Goal: Task Accomplishment & Management: Complete application form

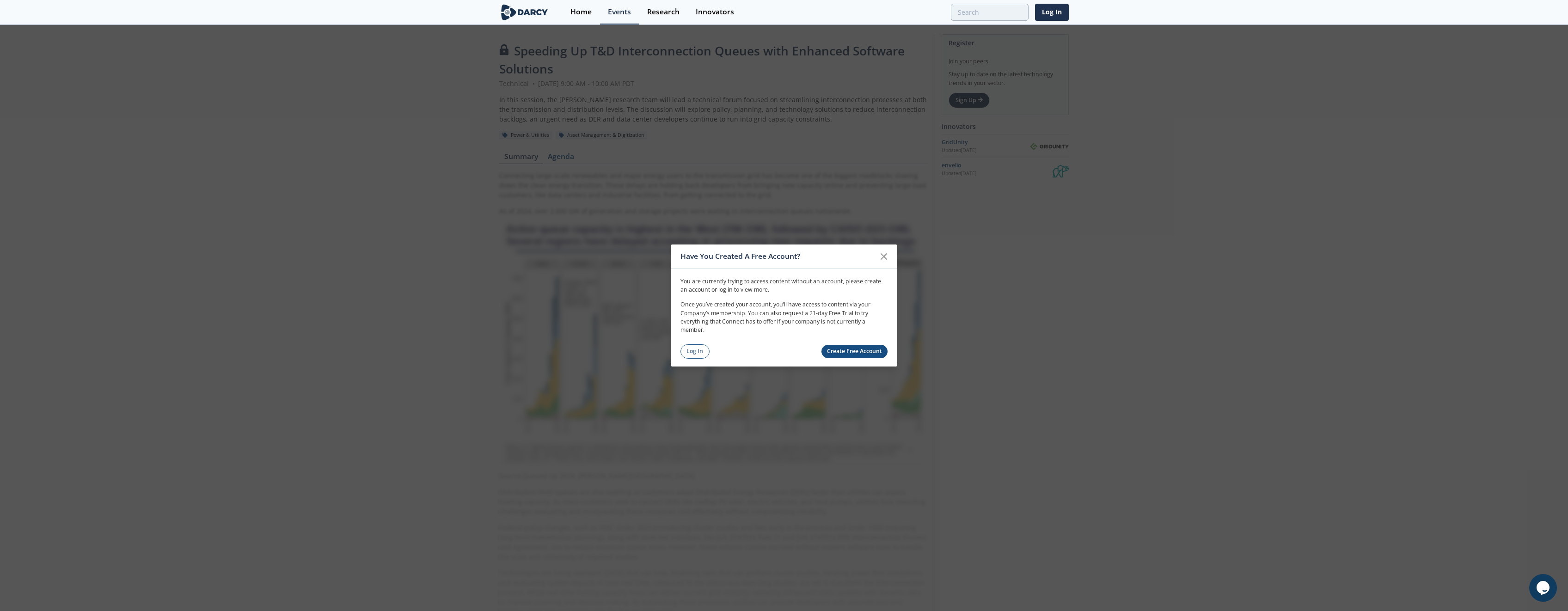
click at [840, 350] on link "Create Free Account" at bounding box center [855, 351] width 67 height 14
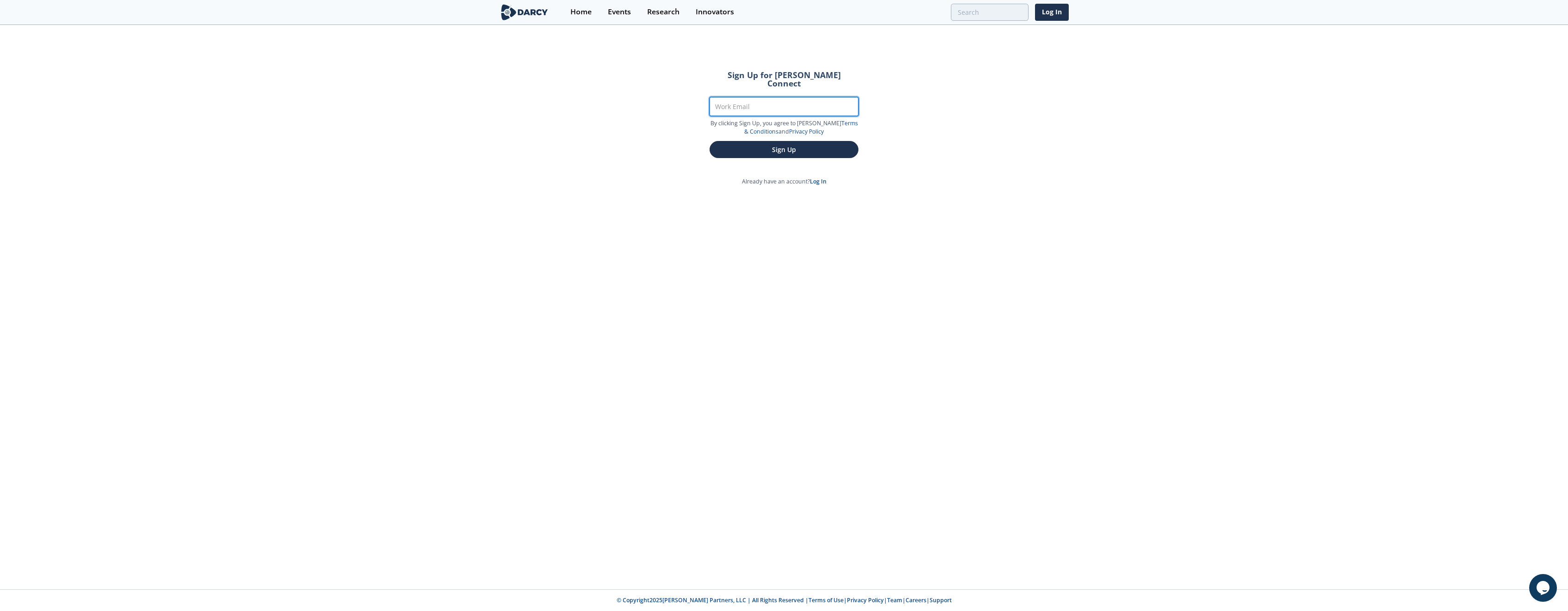
click at [747, 100] on input "Work Email" at bounding box center [784, 107] width 149 height 19
type input "[PERSON_NAME][EMAIL_ADDRESS][PERSON_NAME][DOMAIN_NAME]"
click at [787, 142] on button "Sign Up" at bounding box center [784, 150] width 149 height 17
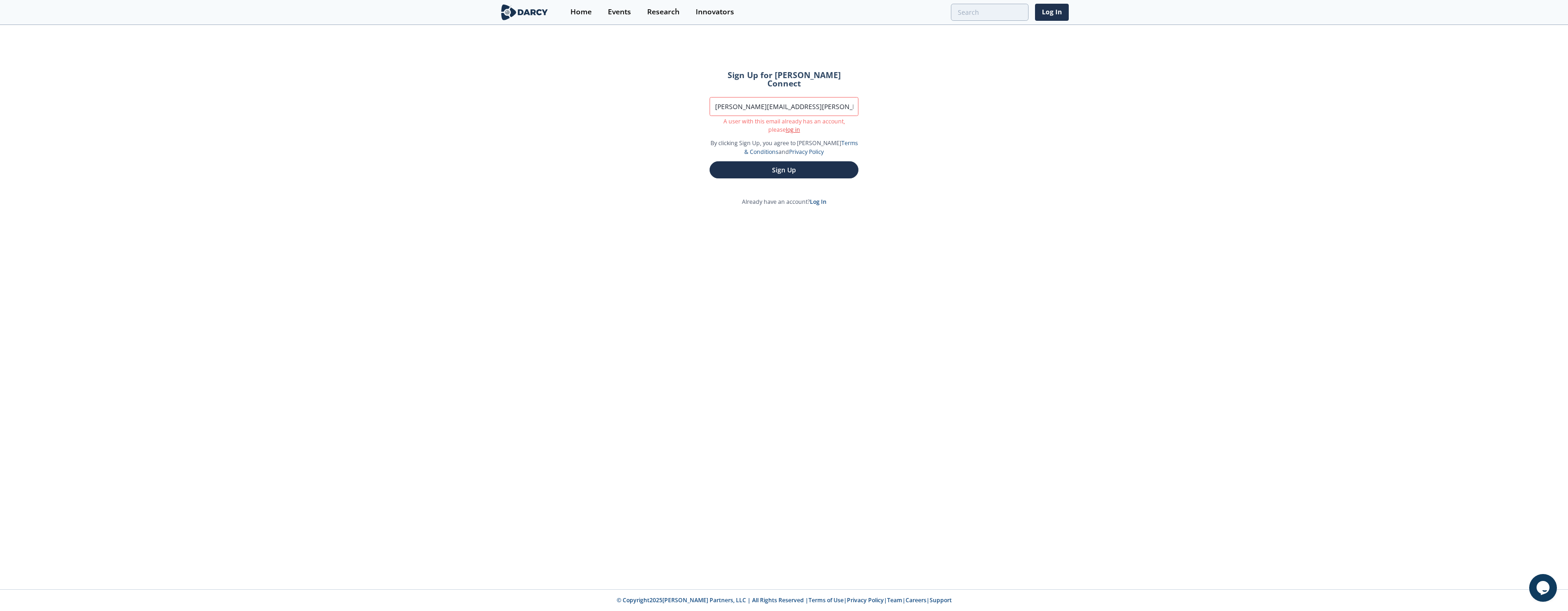
click at [786, 126] on link "log in" at bounding box center [793, 129] width 15 height 8
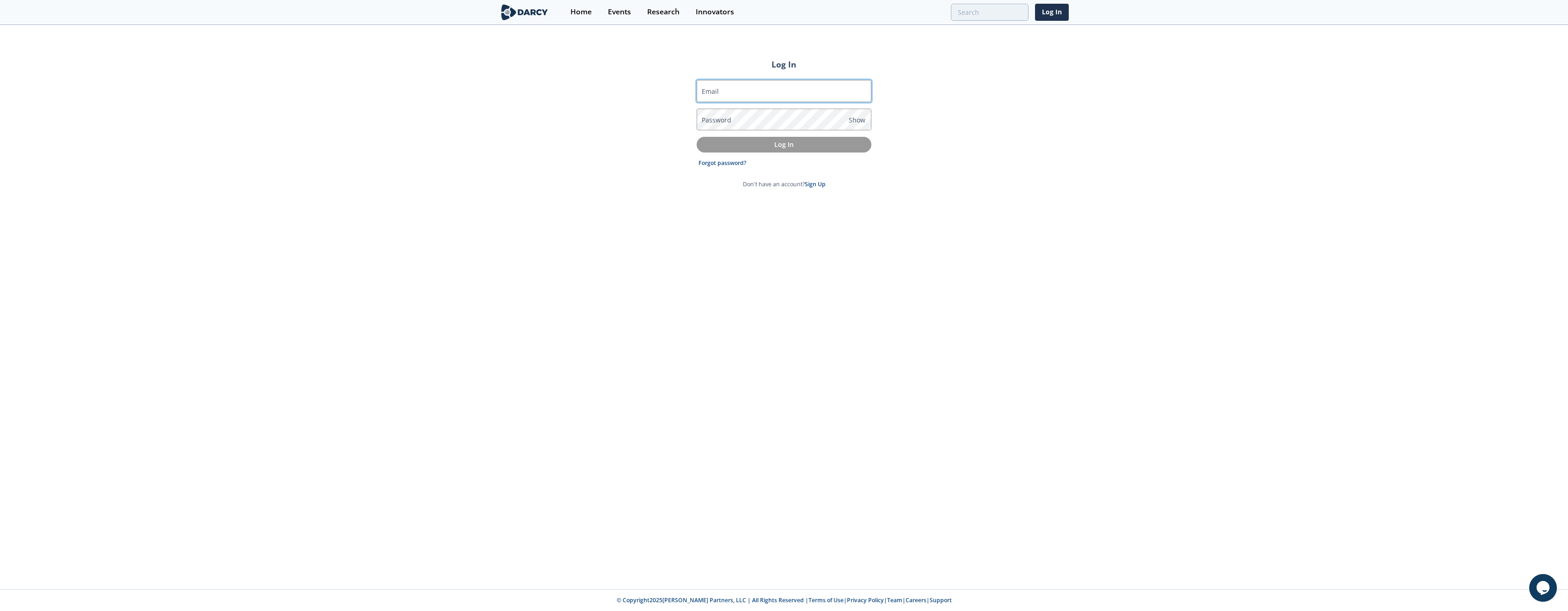
click at [758, 90] on input "Email" at bounding box center [784, 91] width 174 height 22
type input "[PERSON_NAME][EMAIL_ADDRESS][PERSON_NAME][DOMAIN_NAME]"
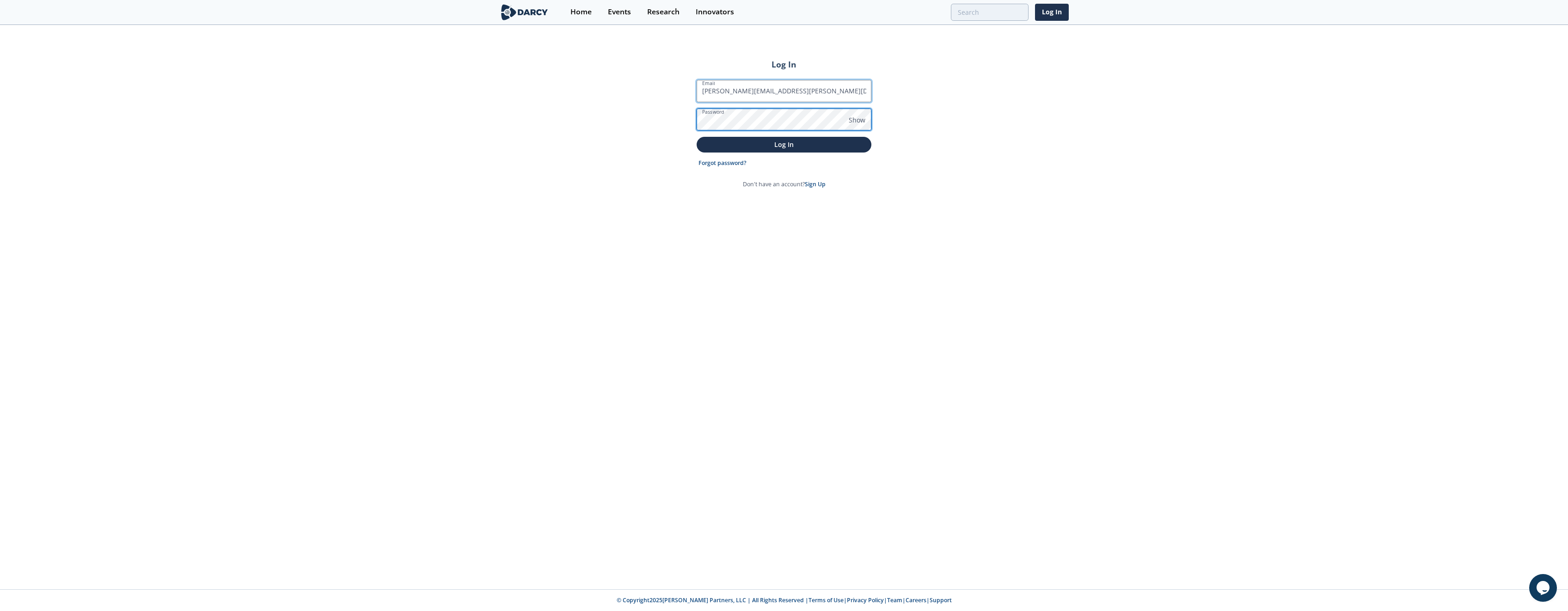
click at [697, 137] on button "Log In" at bounding box center [784, 144] width 174 height 15
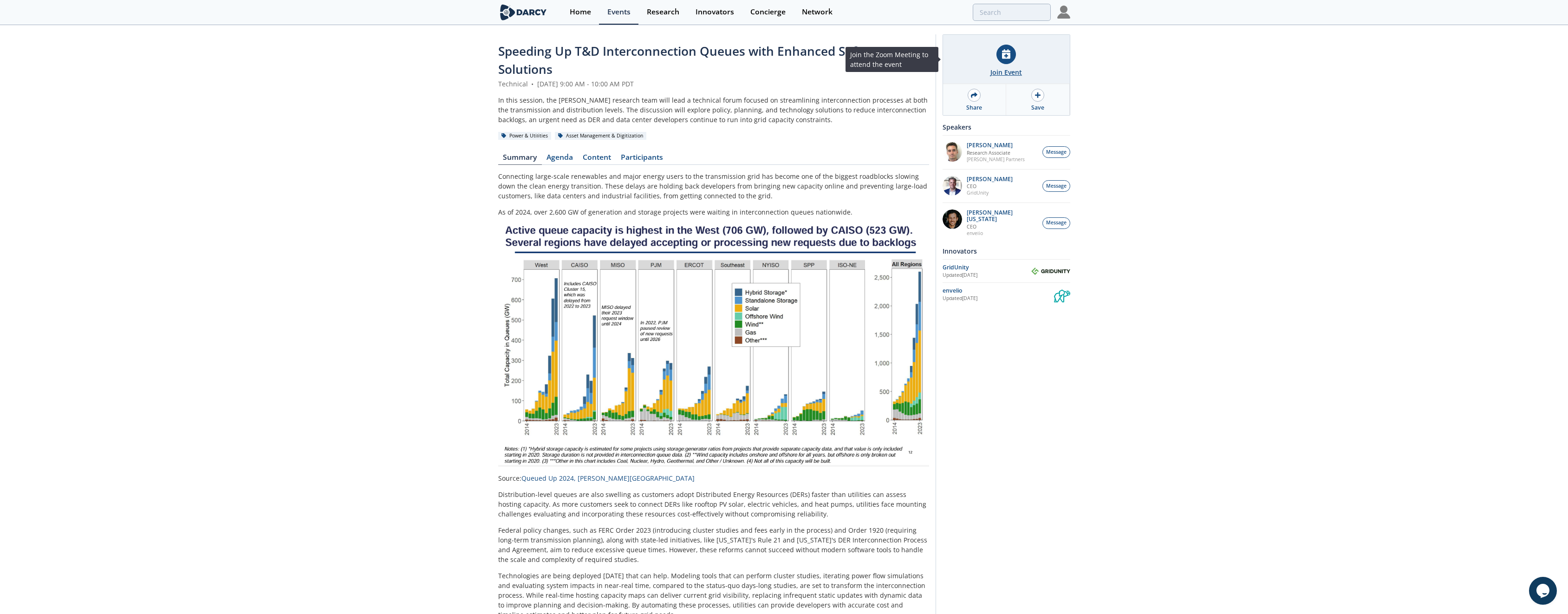
click at [1009, 58] on icon at bounding box center [1006, 53] width 9 height 9
